Goal: Task Accomplishment & Management: Use online tool/utility

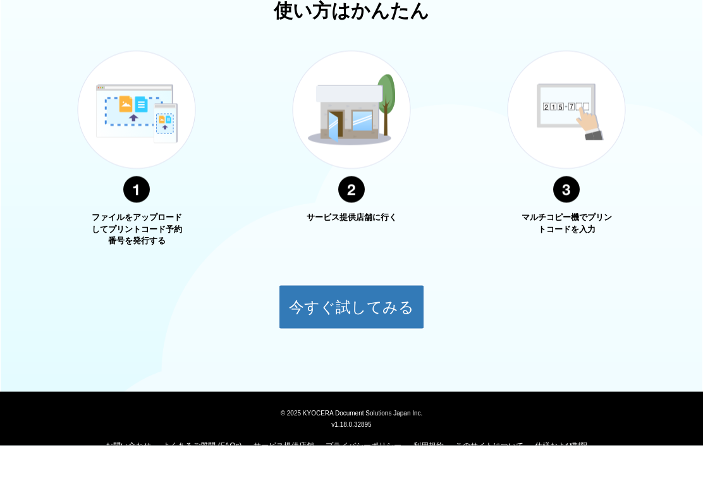
scroll to position [423, 0]
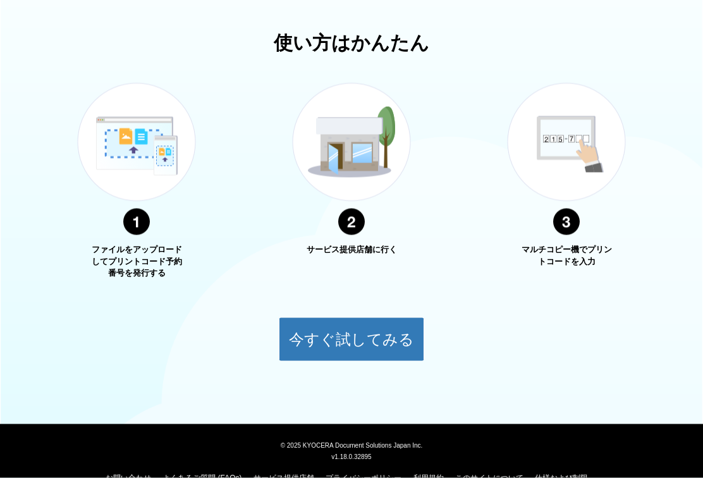
click at [306, 331] on button "今すぐ試してみる" at bounding box center [351, 340] width 145 height 44
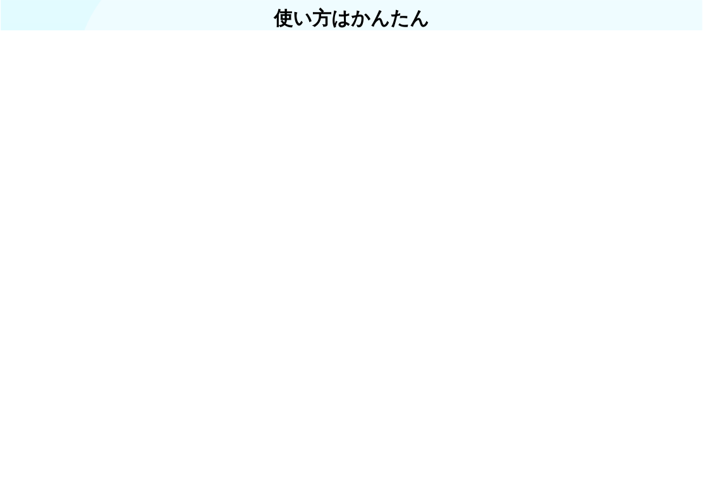
scroll to position [447, 0]
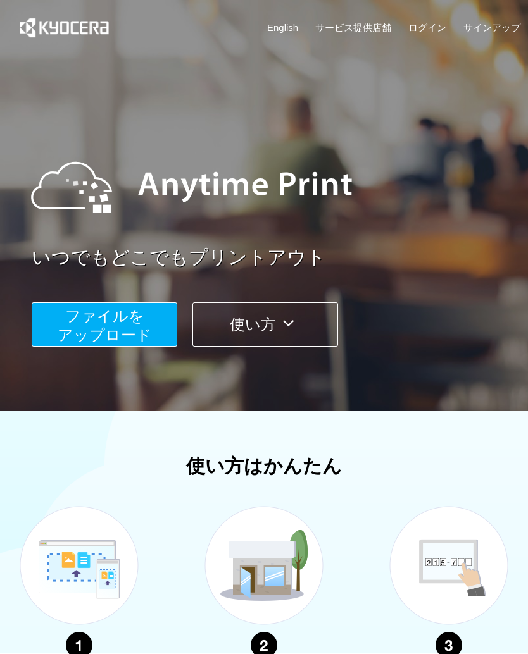
click at [220, 327] on button "使い方" at bounding box center [264, 324] width 145 height 44
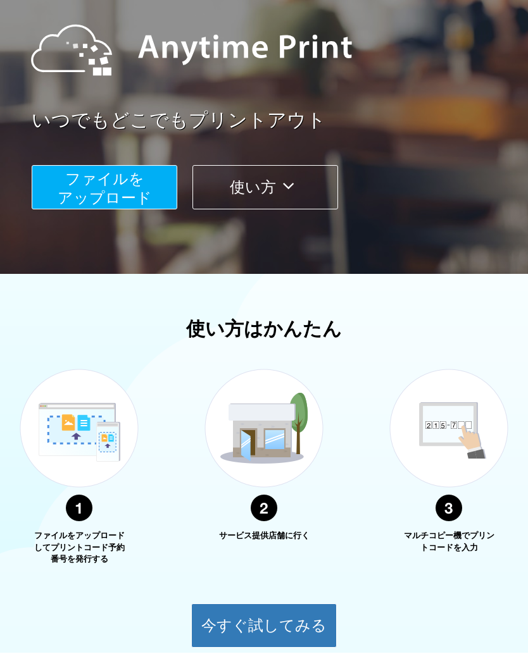
scroll to position [271, 0]
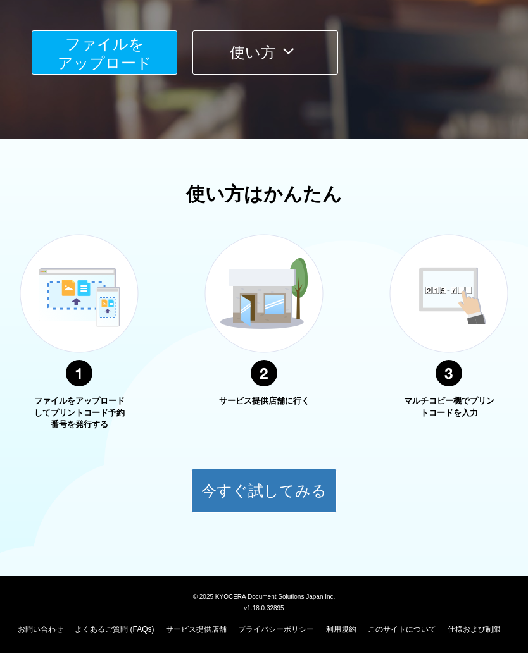
click at [225, 478] on button "今すぐ試してみる" at bounding box center [263, 491] width 145 height 44
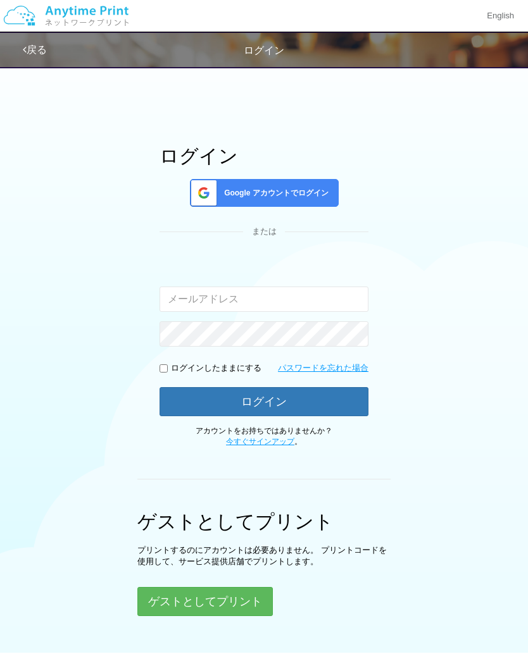
scroll to position [99, 0]
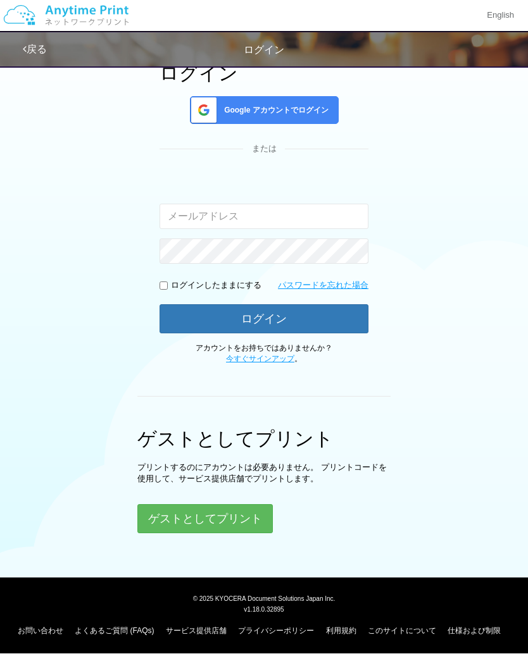
click at [177, 517] on button "ゲストとしてプリント" at bounding box center [204, 519] width 135 height 29
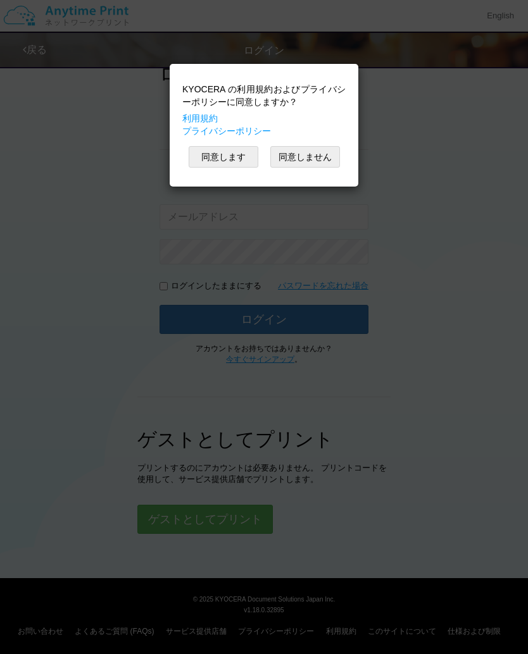
click at [211, 156] on button "同意します" at bounding box center [224, 157] width 70 height 22
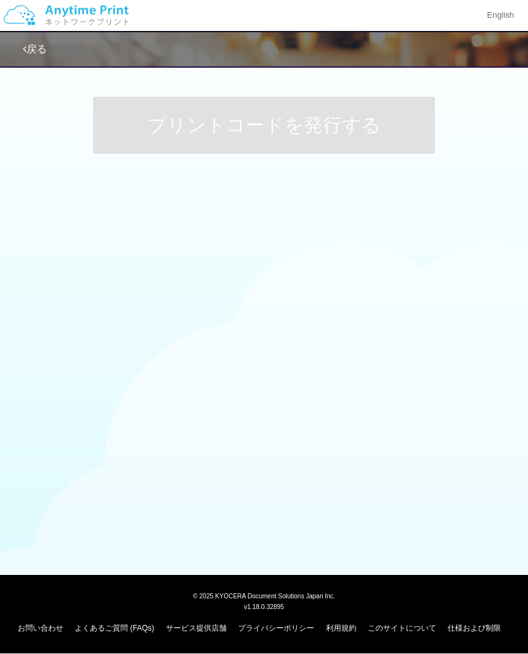
scroll to position [1, 0]
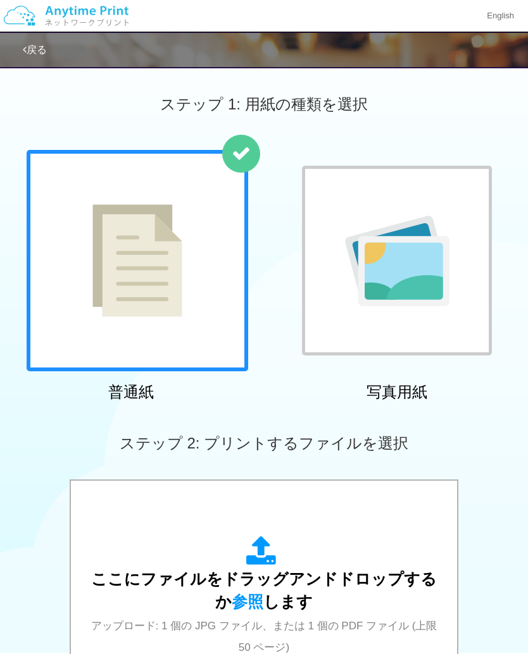
click at [103, 295] on img at bounding box center [137, 260] width 90 height 113
click at [127, 295] on img at bounding box center [137, 260] width 90 height 113
click at [124, 260] on img at bounding box center [137, 260] width 90 height 113
click at [128, 254] on img at bounding box center [137, 260] width 90 height 113
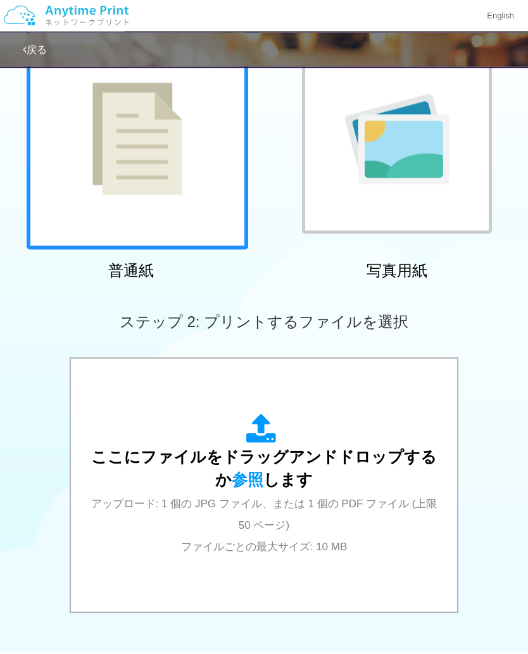
scroll to position [123, 0]
click at [116, 180] on img at bounding box center [137, 138] width 90 height 113
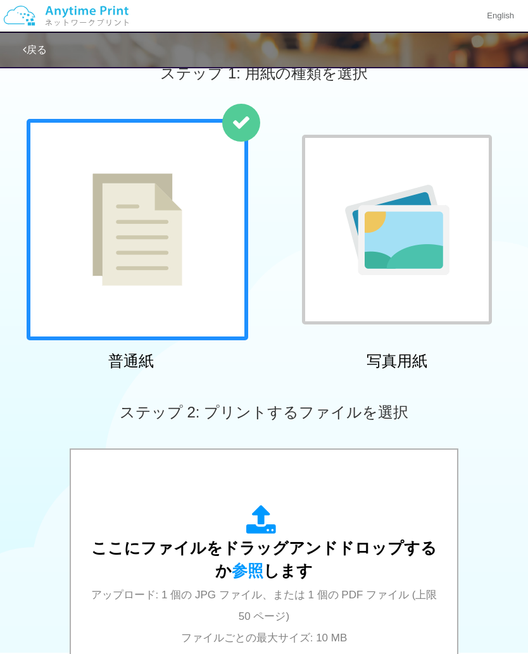
scroll to position [30, 0]
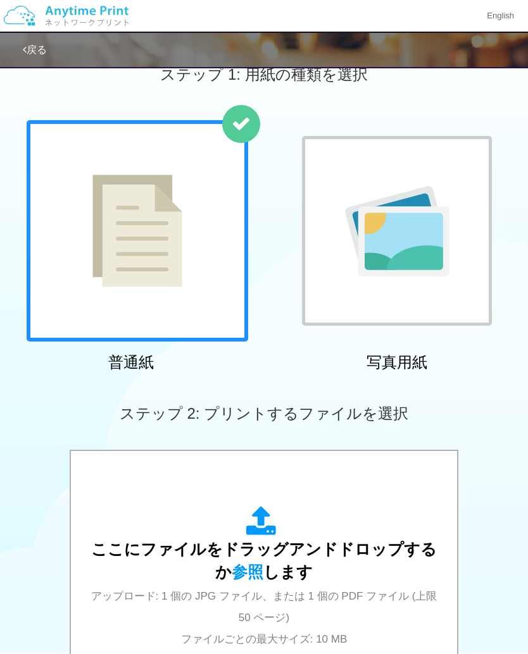
click at [111, 219] on img at bounding box center [137, 231] width 90 height 113
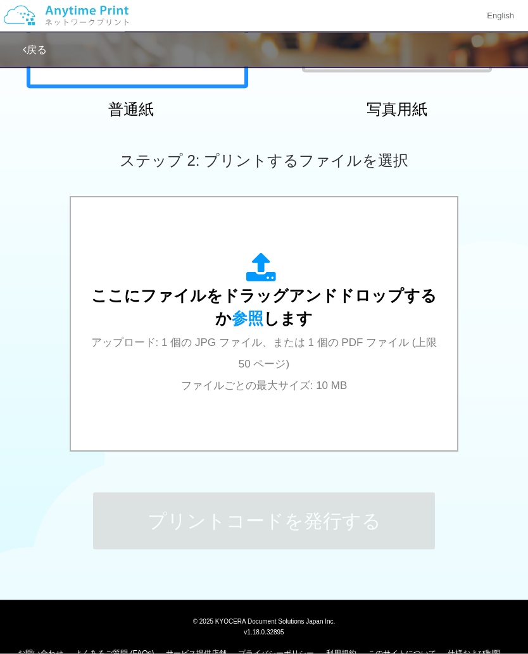
scroll to position [283, 0]
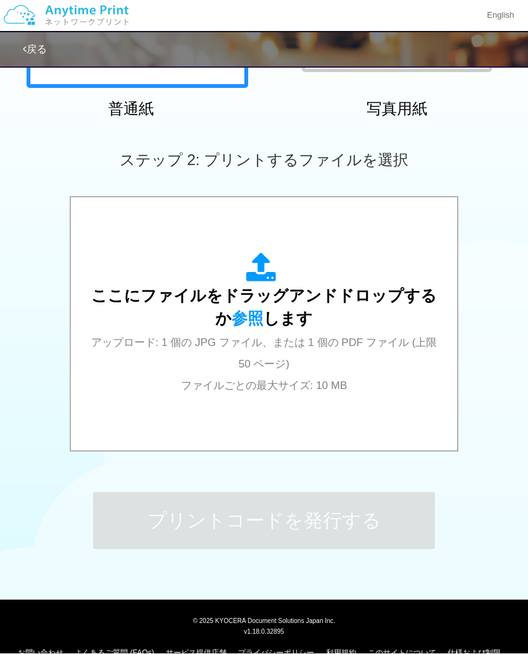
click at [133, 373] on div "ここにファイルをドラッグアンドドロップするか 参照 します アップロード: 1 個の JPG ファイル、または 1 個の PDF ファイル (上限 50 ペー…" at bounding box center [264, 324] width 361 height 143
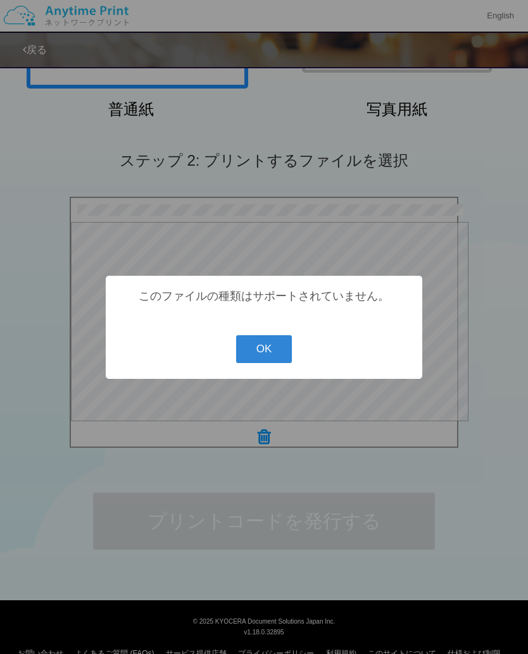
click at [247, 362] on button "OK" at bounding box center [264, 349] width 56 height 28
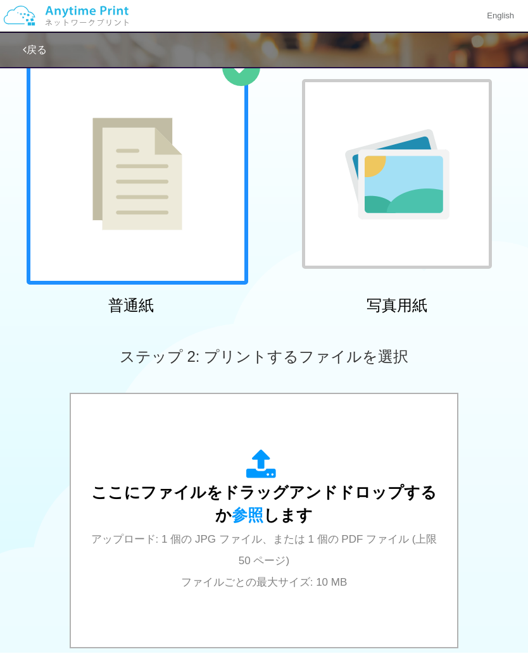
scroll to position [0, 0]
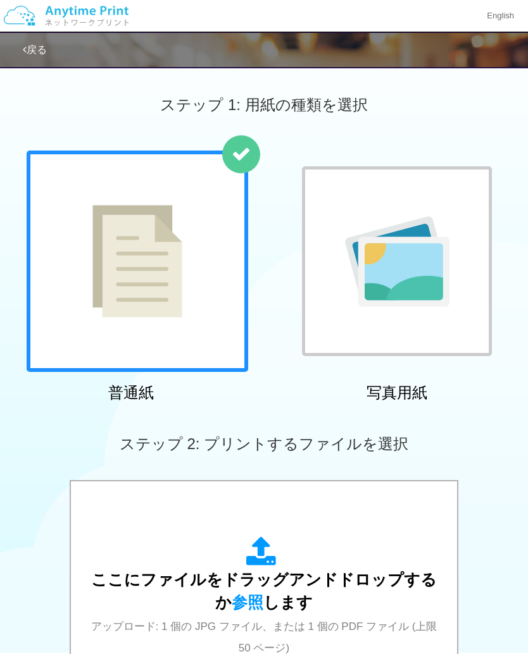
click at [113, 560] on div "ここにファイルをドラッグアンドドロップするか 参照 します アップロード: 1 個の JPG ファイル、または 1 個の PDF ファイル (上限 50 ペー…" at bounding box center [264, 607] width 361 height 143
click at [162, 535] on div "ここにファイルをドラッグアンドドロップするか 参照 します アップロード: 1 個の JPG ファイル、または 1 個の PDF ファイル (上限 50 ペー…" at bounding box center [264, 608] width 361 height 228
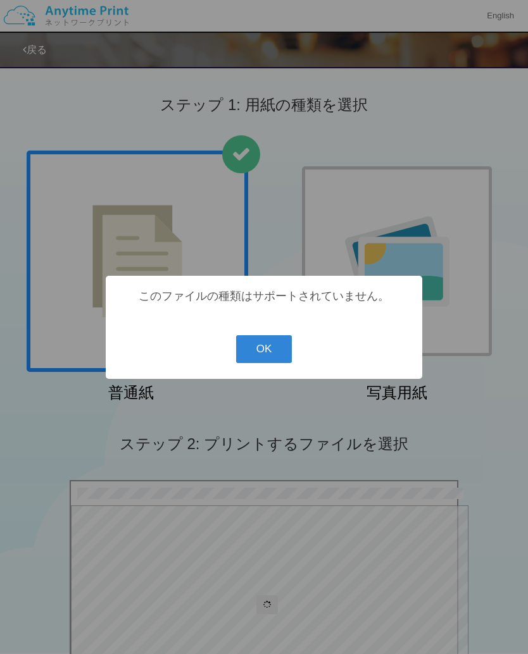
click at [22, 50] on div "? ! i このファイルの種類はサポートされていません。 OK Cancel ×" at bounding box center [264, 327] width 528 height 654
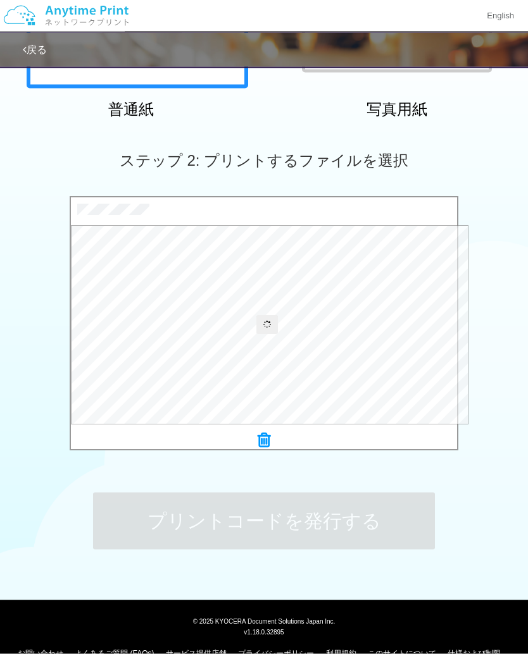
scroll to position [283, 0]
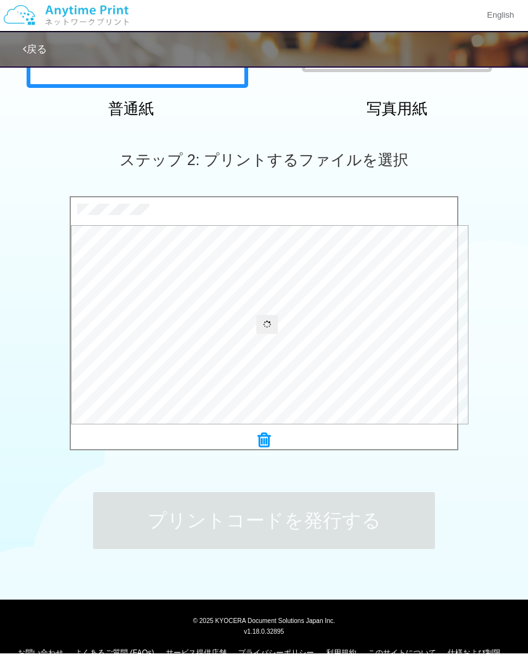
click at [200, 653] on div "© 2025 KYOCERA Document Solutions Japan Inc. v1.18.0.32895 お問い合わせ よくあるご質問 (FAQs…" at bounding box center [264, 639] width 528 height 78
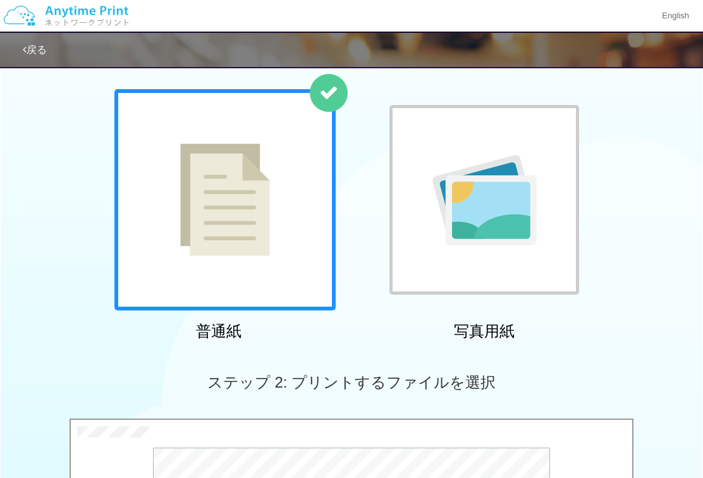
scroll to position [0, 0]
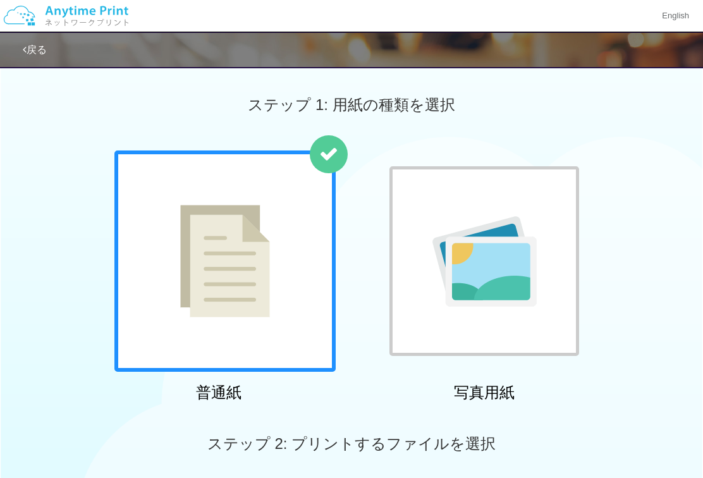
click at [454, 314] on div at bounding box center [485, 261] width 190 height 190
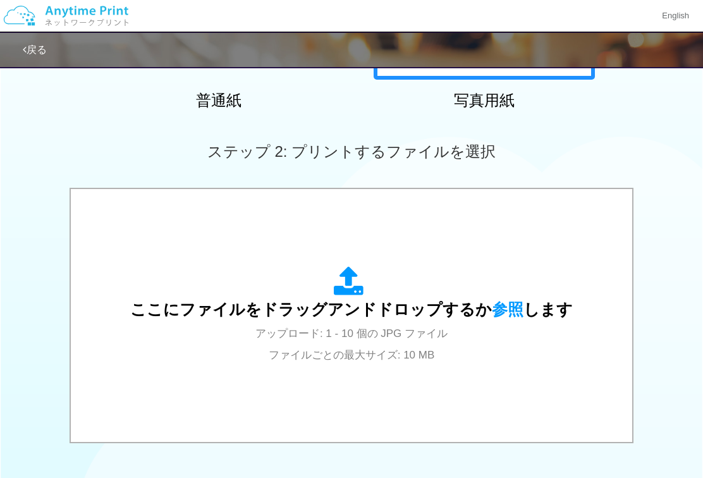
scroll to position [302, 0]
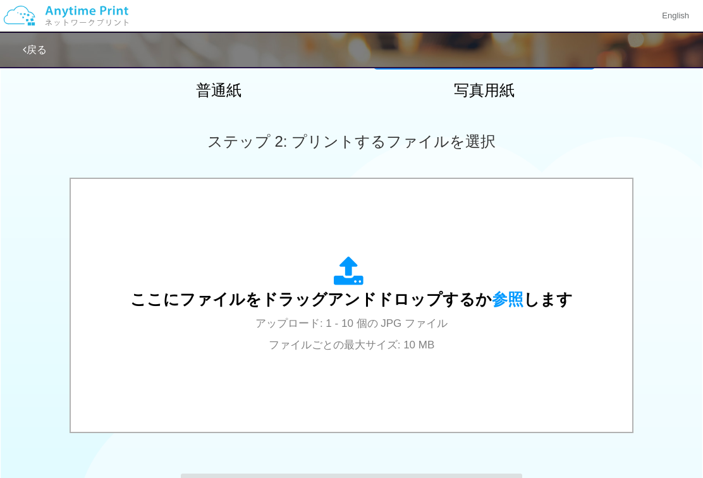
click at [322, 287] on div "ここにファイルをドラッグアンドドロップするか 参照 します アップロード: 1 - 10 個の JPG ファイル ファイルごとの最大サイズ: 10 MB" at bounding box center [351, 305] width 443 height 99
click at [303, 302] on span "ここにファイルをドラッグアンドドロップするか 参照 します" at bounding box center [351, 299] width 443 height 18
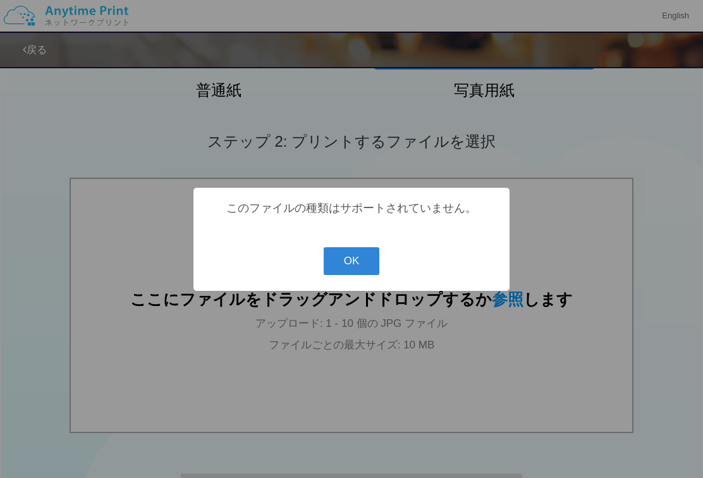
click at [362, 274] on button "OK" at bounding box center [352, 261] width 56 height 28
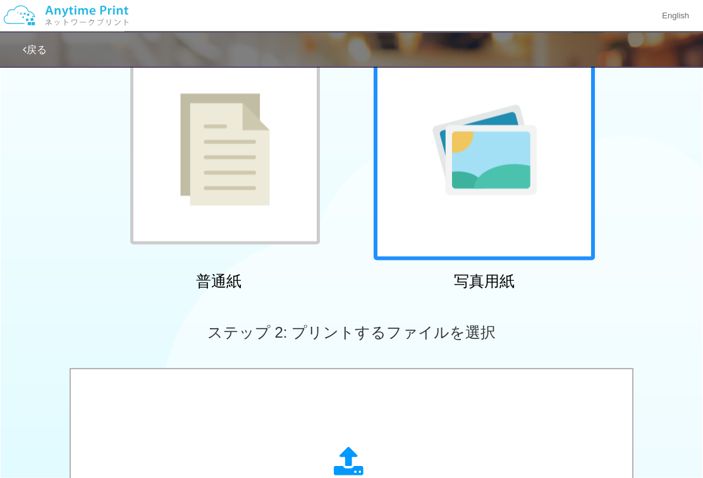
scroll to position [9, 0]
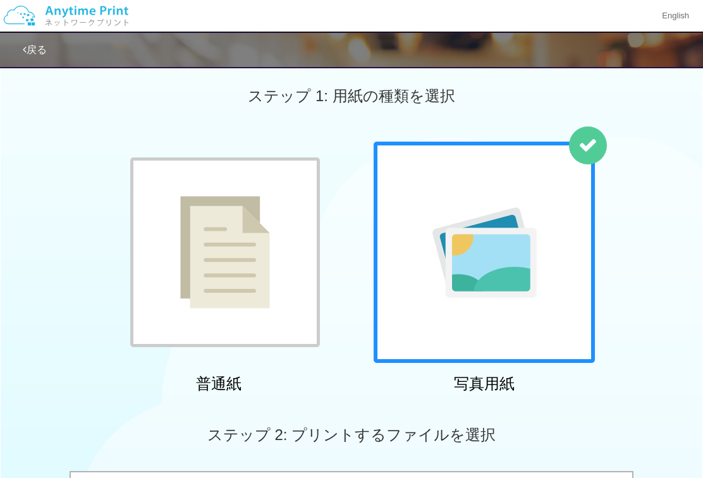
click at [222, 288] on img at bounding box center [225, 252] width 90 height 113
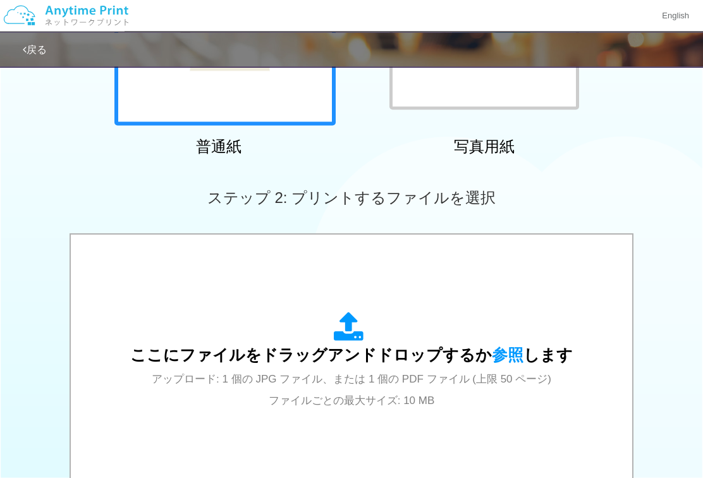
scroll to position [247, 0]
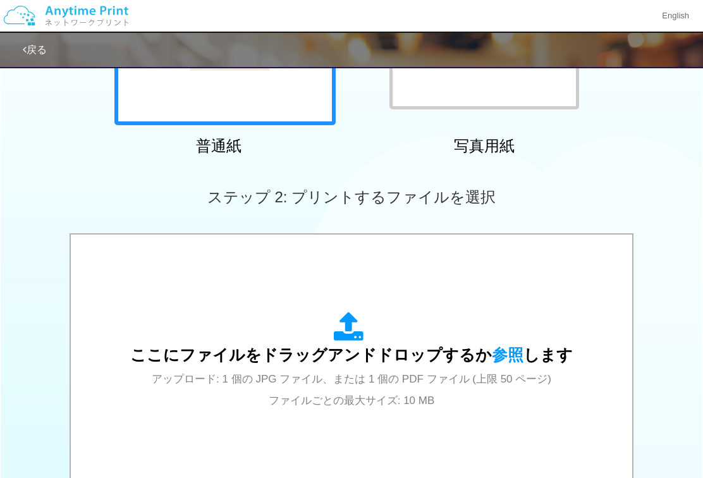
click at [228, 341] on div "ここにファイルをドラッグアンドドロップするか 参照 します アップロード: 1 個の JPG ファイル、または 1 個の PDF ファイル (上限 50 ペー…" at bounding box center [351, 361] width 443 height 99
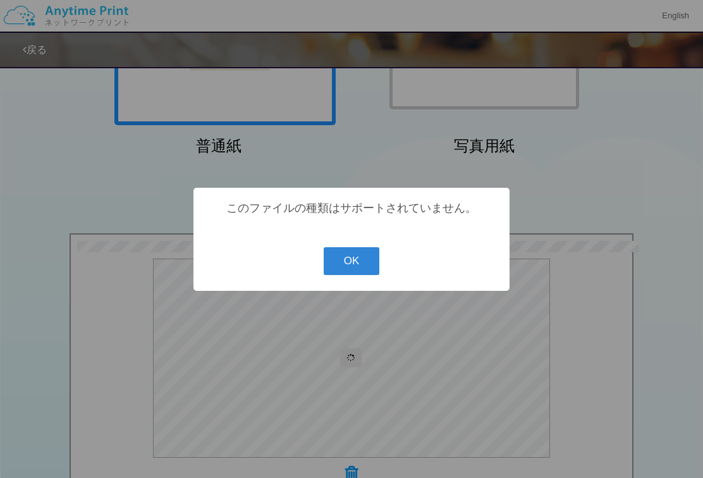
click at [354, 275] on button "OK" at bounding box center [352, 261] width 56 height 28
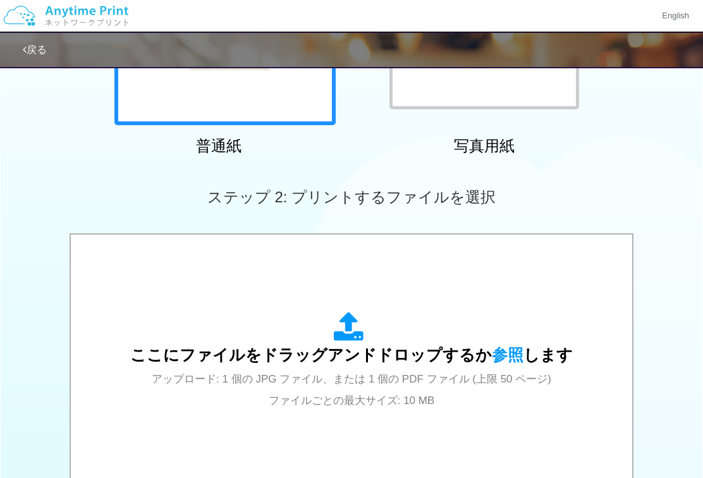
click at [527, 407] on div "ここにファイルをドラッグアンドドロップするか 参照 します アップロード: 1 個の JPG ファイル、または 1 個の PDF ファイル (上限 50 ペー…" at bounding box center [352, 361] width 536 height 228
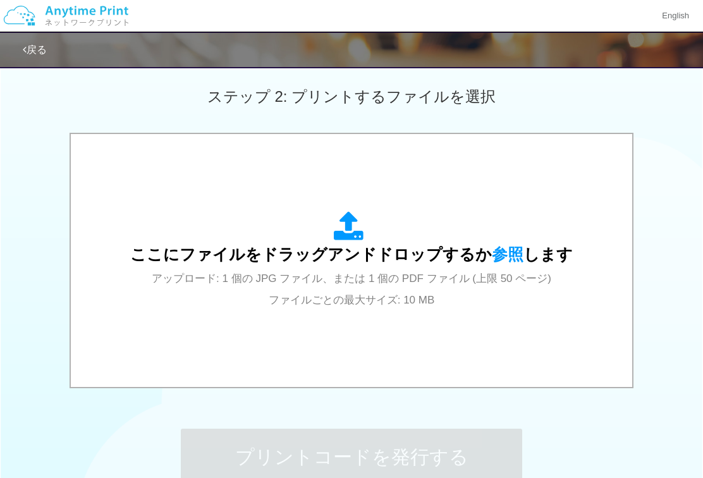
scroll to position [377, 0]
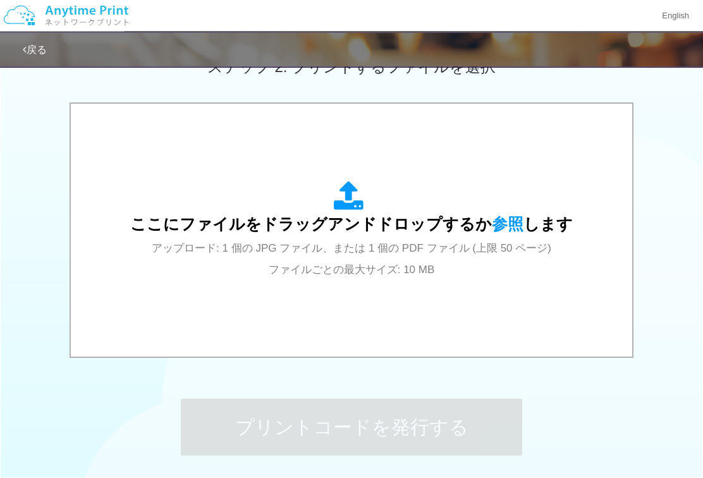
click at [357, 200] on icon at bounding box center [351, 198] width 35 height 32
click at [220, 233] on div "ここにファイルをドラッグアンドドロップするか 参照 します アップロード: 1 個の JPG ファイル、または 1 個の PDF ファイル (上限 50 ペー…" at bounding box center [351, 231] width 443 height 99
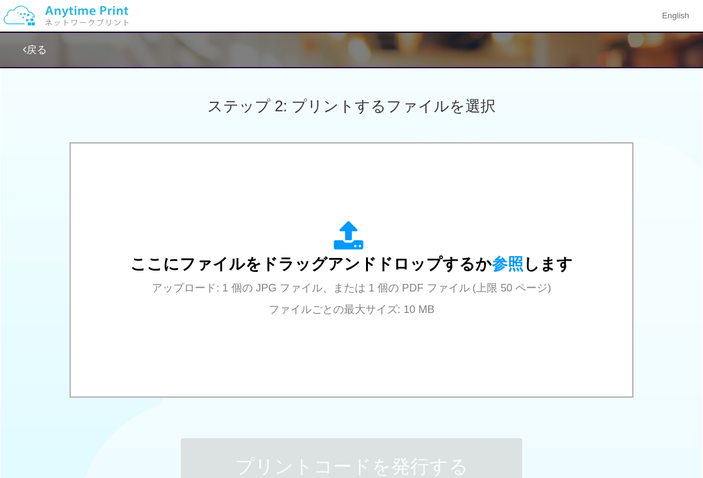
scroll to position [300, 0]
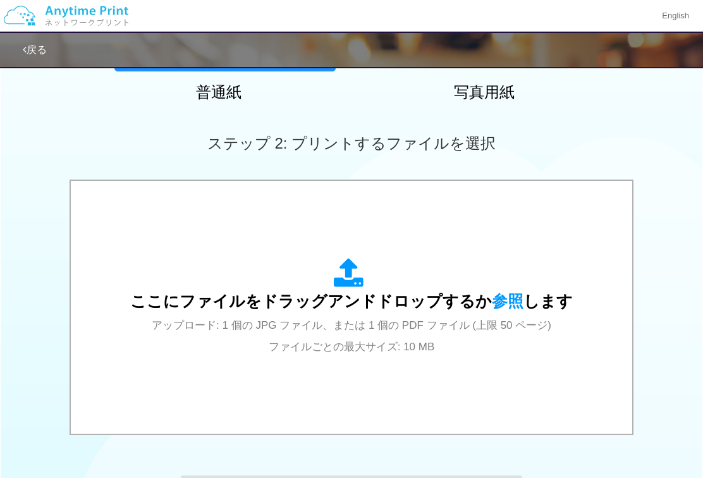
click at [178, 301] on span "ここにファイルをドラッグアンドドロップするか 参照 します" at bounding box center [351, 301] width 443 height 18
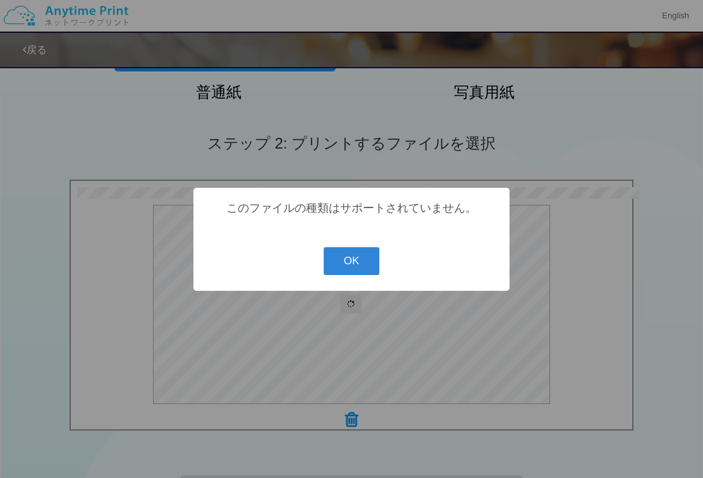
click at [341, 266] on button "OK" at bounding box center [352, 261] width 56 height 28
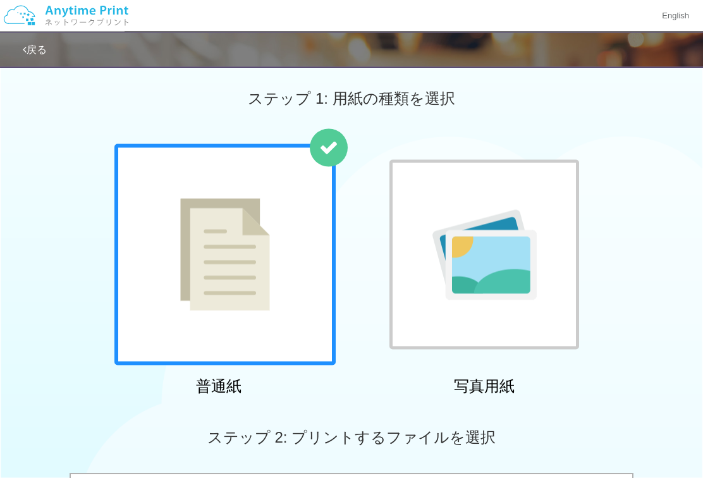
scroll to position [0, 0]
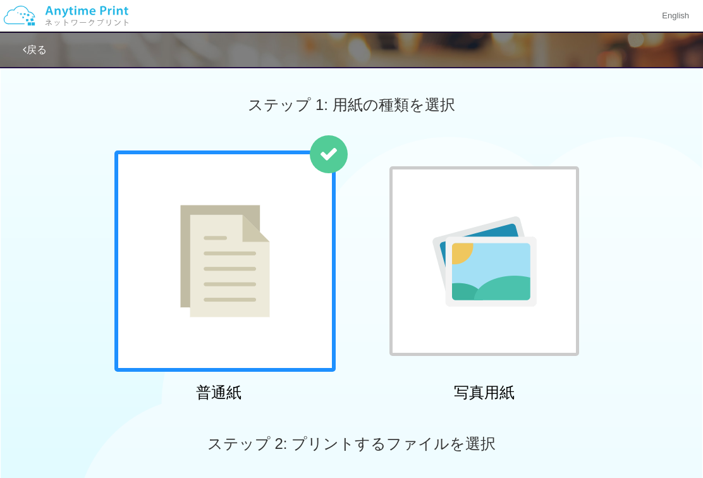
click at [25, 47] on icon at bounding box center [25, 50] width 4 height 10
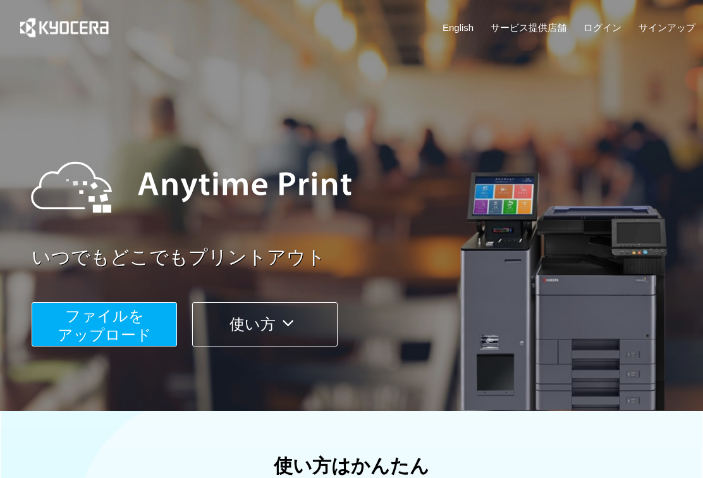
click at [240, 320] on button "使い方" at bounding box center [264, 324] width 145 height 44
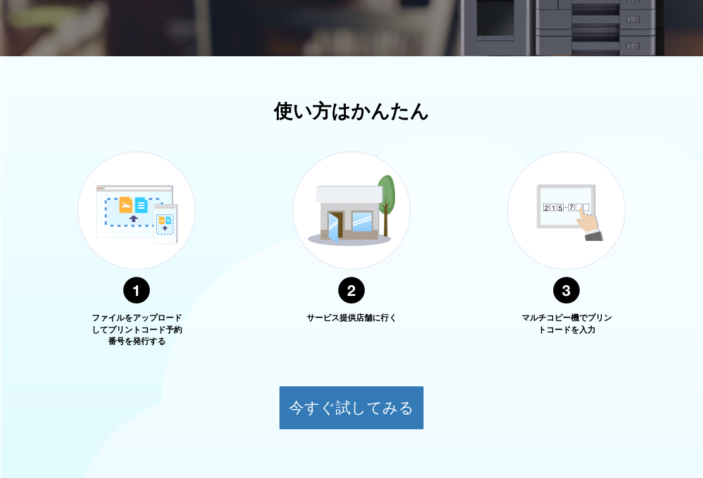
scroll to position [447, 0]
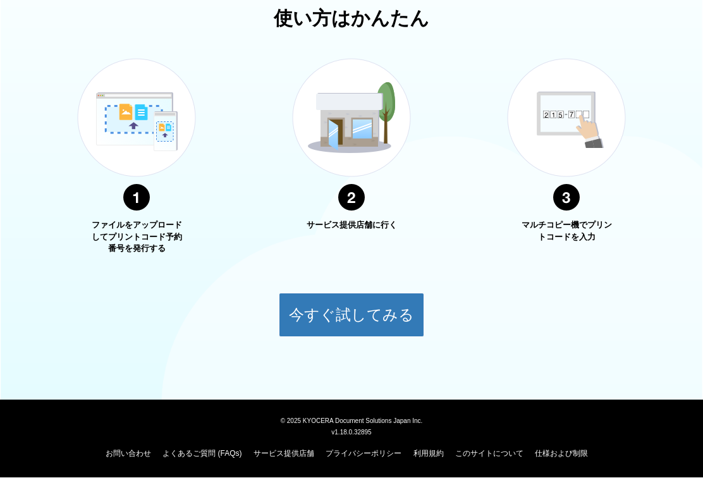
click at [321, 299] on button "今すぐ試してみる" at bounding box center [351, 316] width 145 height 44
click at [331, 315] on button "今すぐ試してみる" at bounding box center [351, 316] width 145 height 44
click at [335, 309] on button "今すぐ試してみる" at bounding box center [351, 316] width 145 height 44
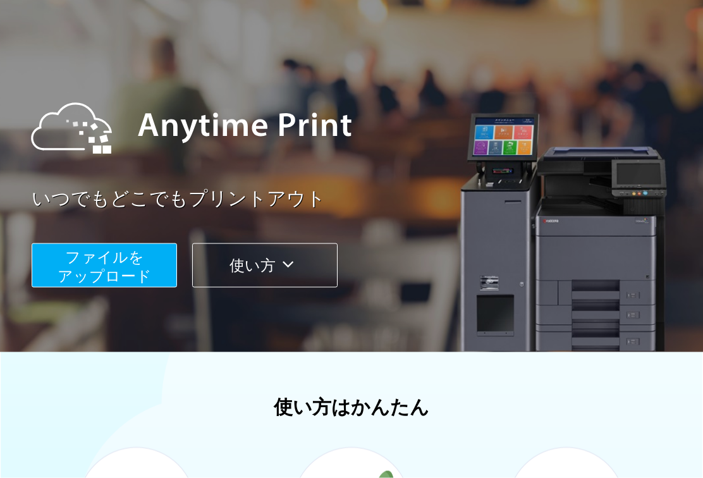
scroll to position [0, 0]
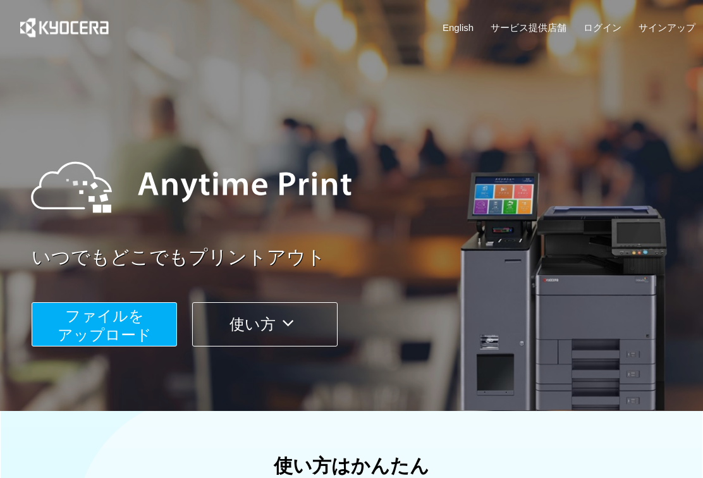
click at [62, 144] on img at bounding box center [191, 187] width 346 height 114
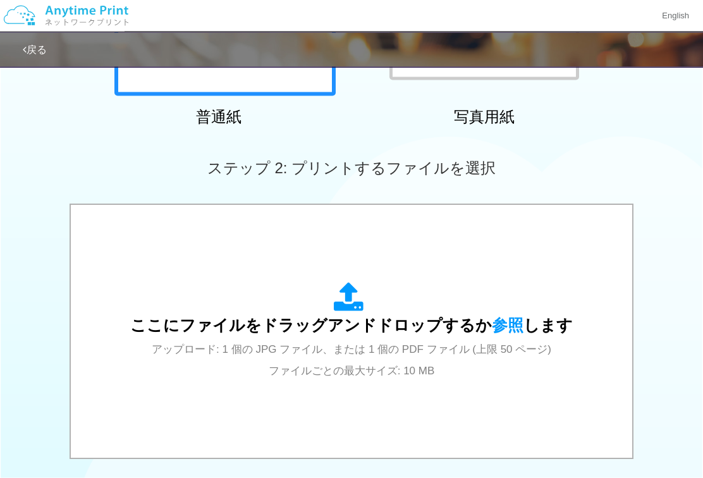
scroll to position [276, 0]
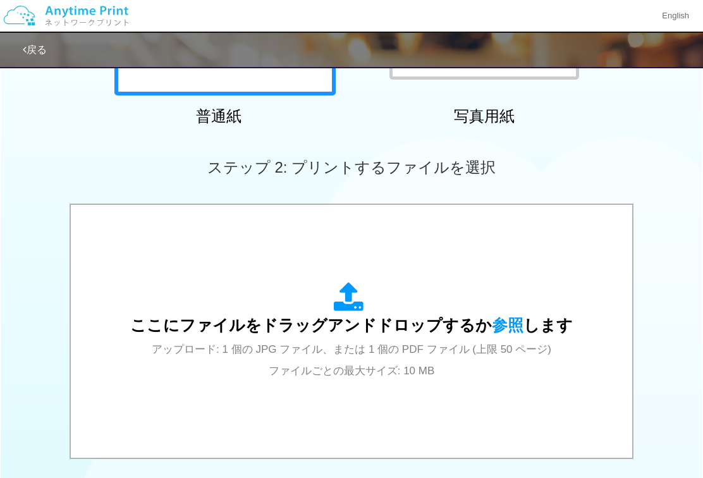
click at [175, 369] on div "ここにファイルをドラッグアンドドロップするか 参照 します アップロード: 1 個の JPG ファイル、または 1 個の PDF ファイル (上限 50 ペー…" at bounding box center [351, 331] width 443 height 99
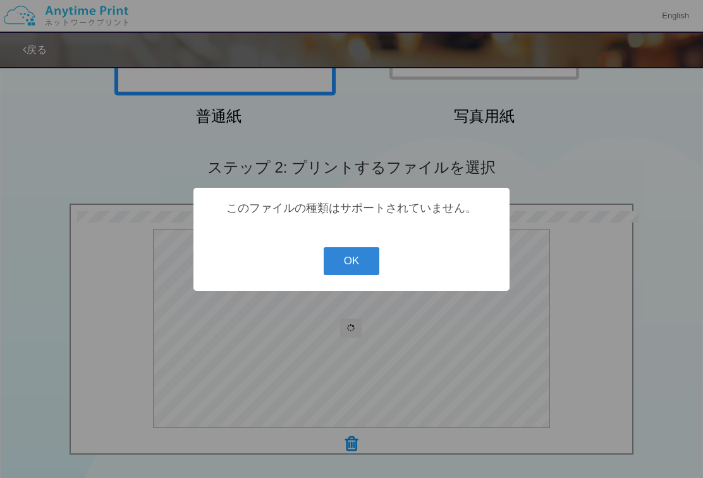
click at [352, 261] on button "OK" at bounding box center [352, 261] width 56 height 28
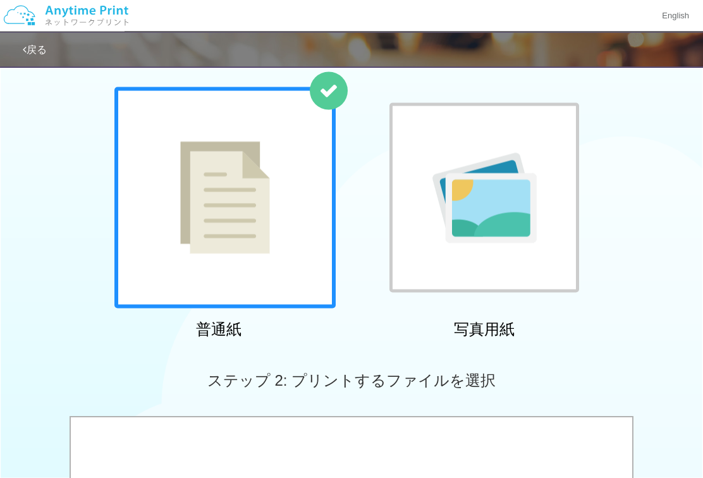
scroll to position [0, 0]
